Goal: Navigation & Orientation: Locate item on page

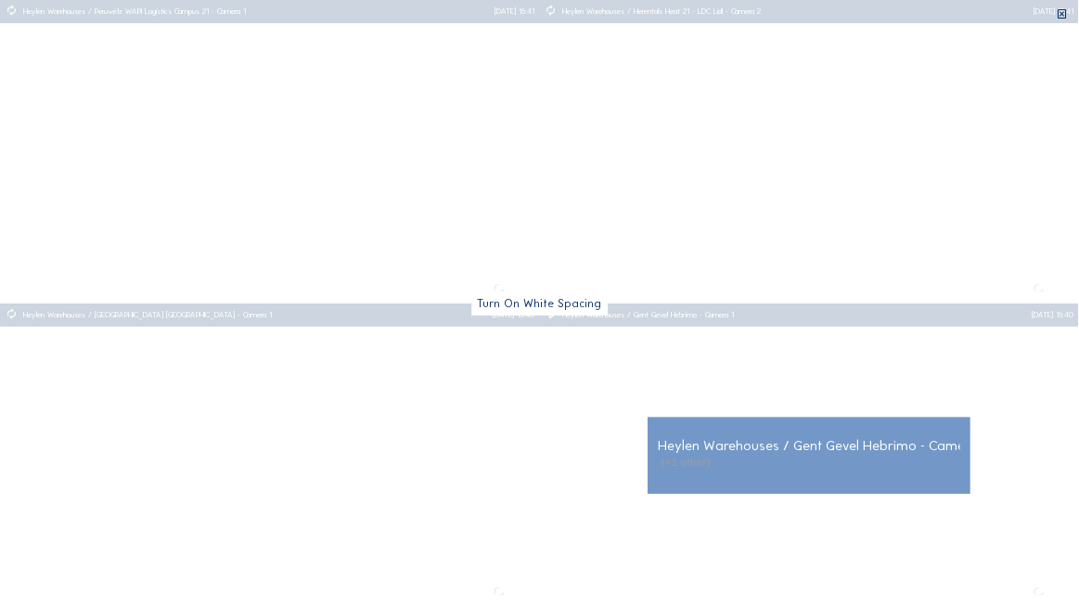
click at [1078, 389] on img at bounding box center [810, 454] width 540 height 303
